Goal: Entertainment & Leisure: Consume media (video, audio)

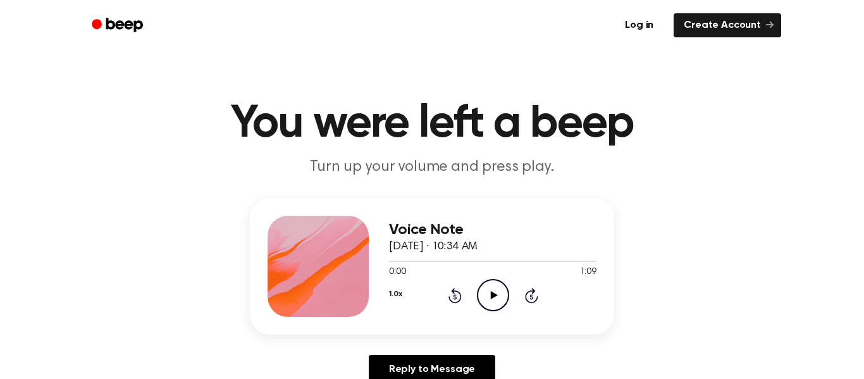
drag, startPoint x: 492, startPoint y: 283, endPoint x: 492, endPoint y: 292, distance: 9.5
click at [492, 292] on icon "Play Audio" at bounding box center [493, 295] width 32 height 32
click at [492, 294] on icon at bounding box center [493, 295] width 7 height 8
click at [454, 295] on icon at bounding box center [454, 296] width 3 height 5
click at [454, 296] on icon at bounding box center [454, 296] width 3 height 5
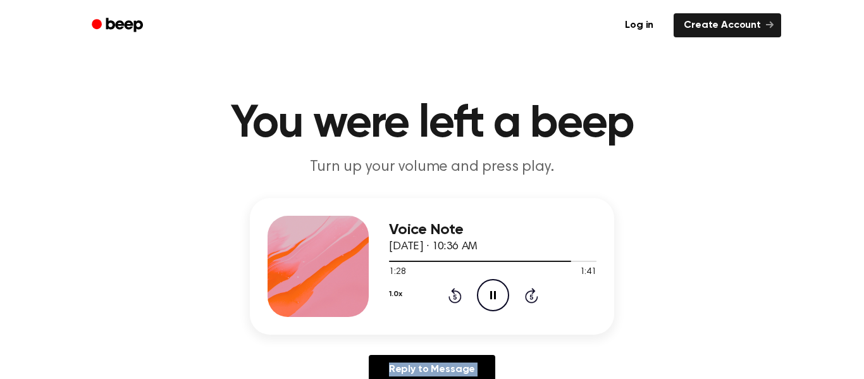
click at [454, 296] on icon at bounding box center [454, 296] width 3 height 5
click at [453, 296] on icon "Rewind 5 seconds" at bounding box center [455, 295] width 14 height 16
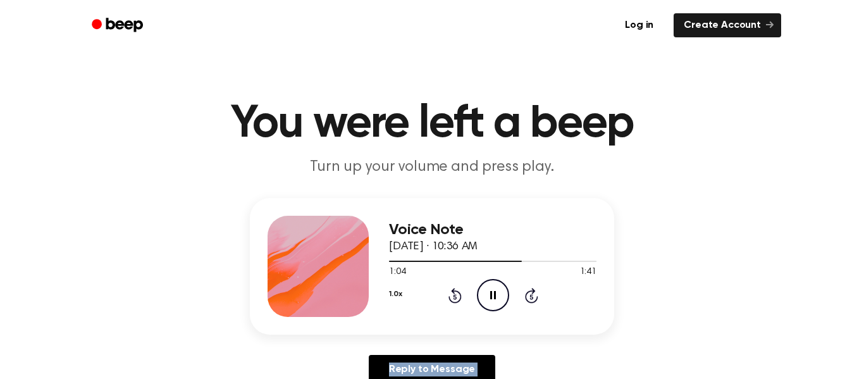
click at [453, 296] on icon "Rewind 5 seconds" at bounding box center [455, 295] width 14 height 16
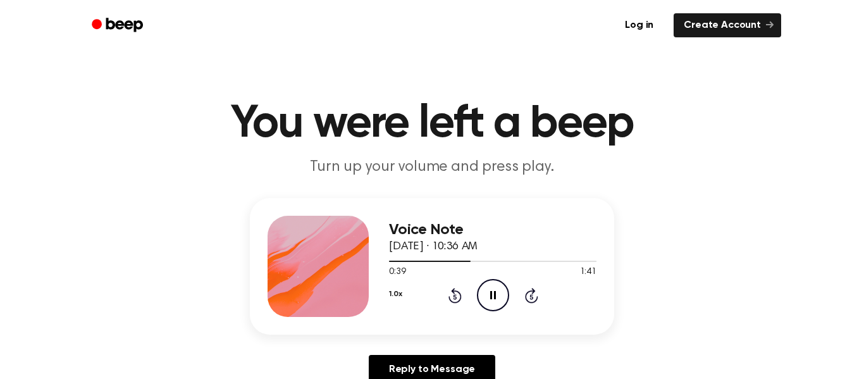
click at [453, 296] on icon "Rewind 5 seconds" at bounding box center [455, 295] width 14 height 16
click at [452, 296] on icon "Rewind 5 seconds" at bounding box center [455, 295] width 14 height 16
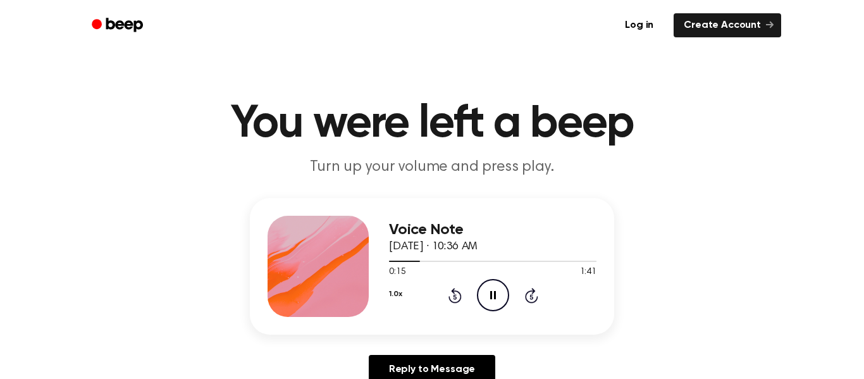
click at [452, 296] on icon "Rewind 5 seconds" at bounding box center [455, 295] width 14 height 16
click at [490, 295] on icon at bounding box center [493, 295] width 7 height 8
